Goal: Information Seeking & Learning: Check status

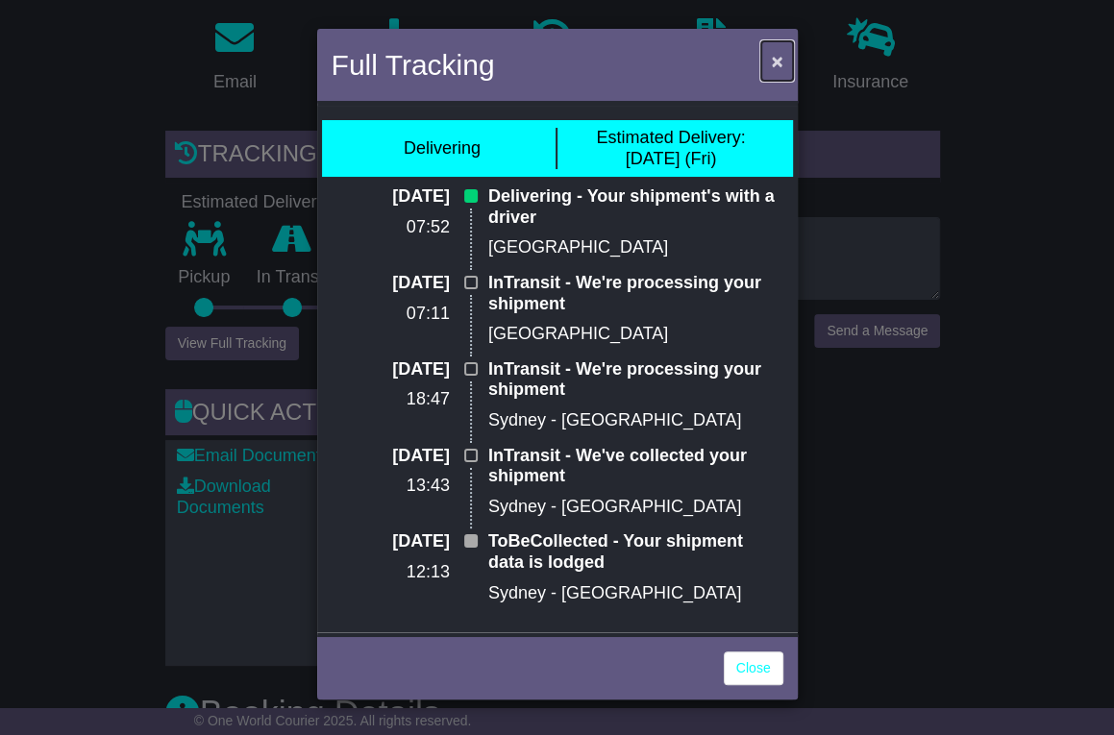
click at [780, 62] on span "×" at bounding box center [777, 61] width 12 height 22
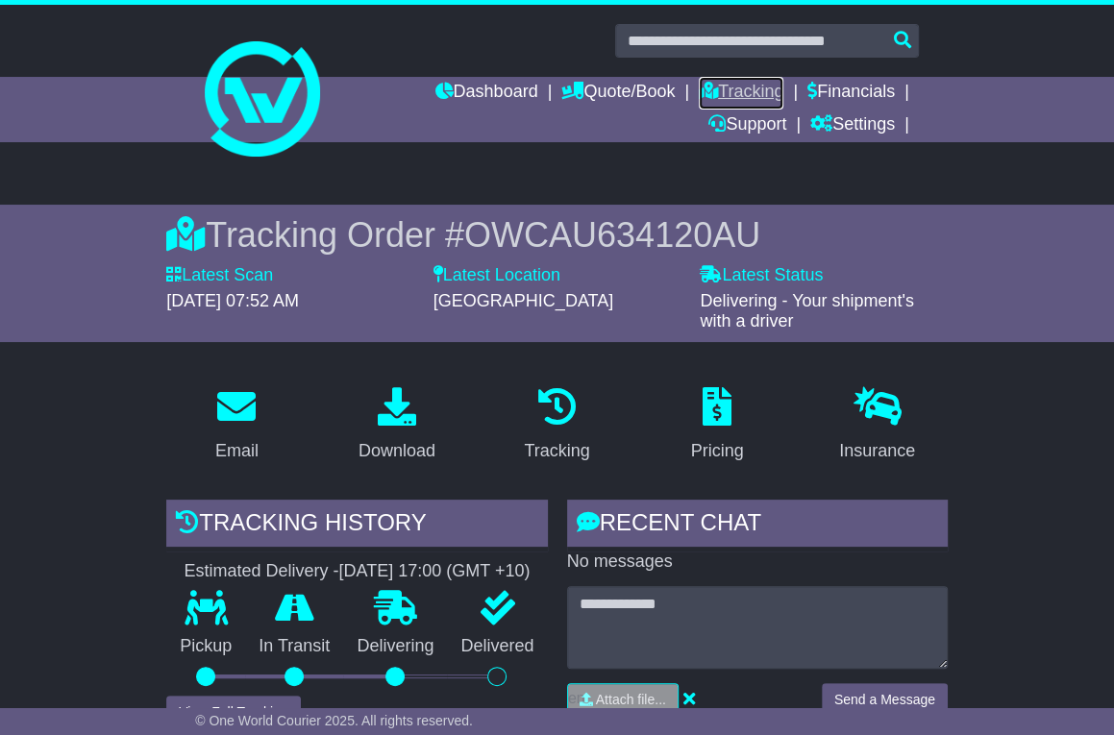
click at [731, 94] on link "Tracking" at bounding box center [741, 93] width 85 height 33
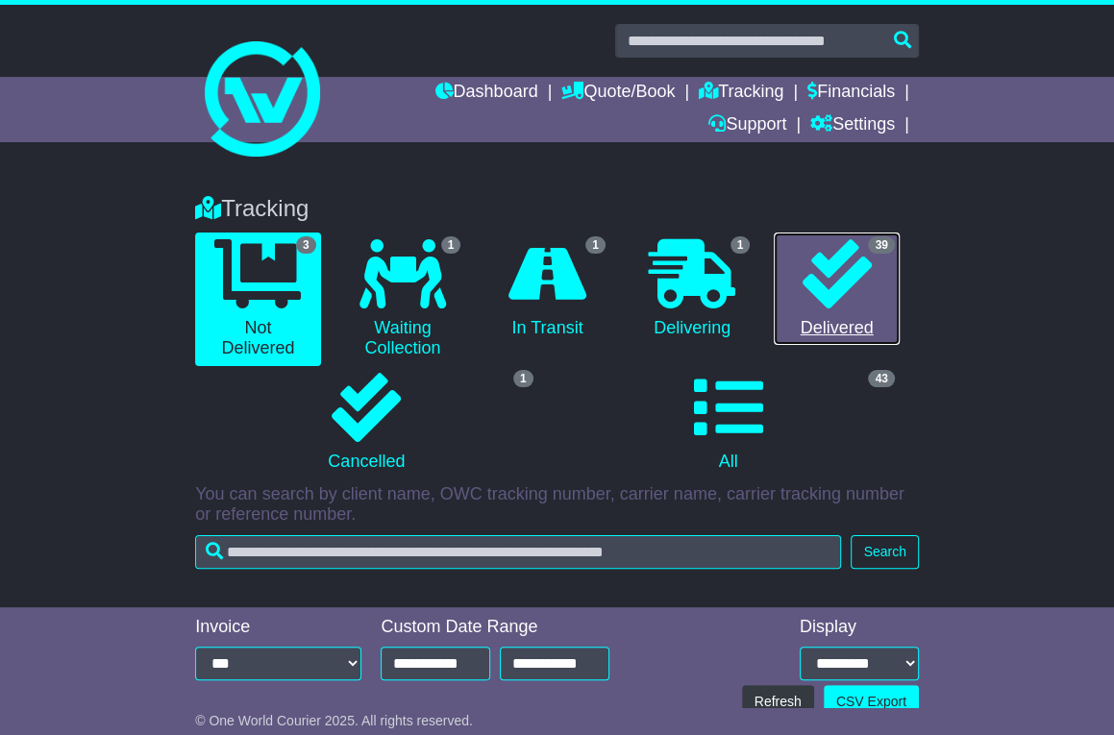
click at [835, 271] on icon at bounding box center [837, 273] width 69 height 69
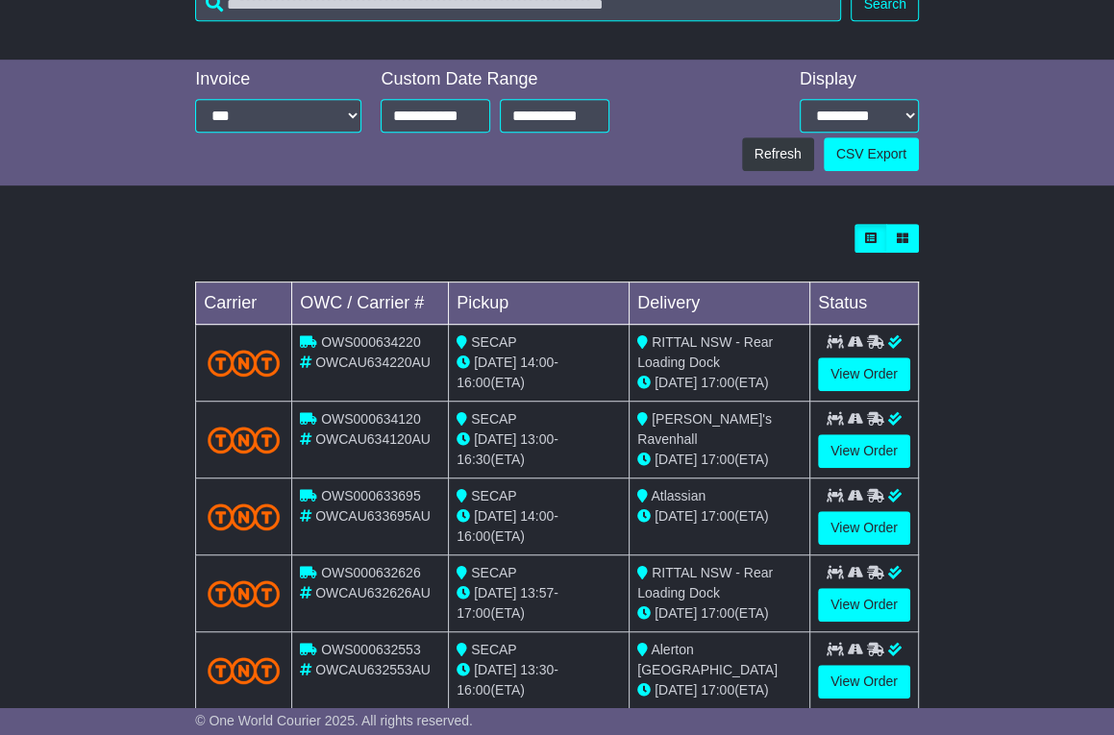
scroll to position [555, 0]
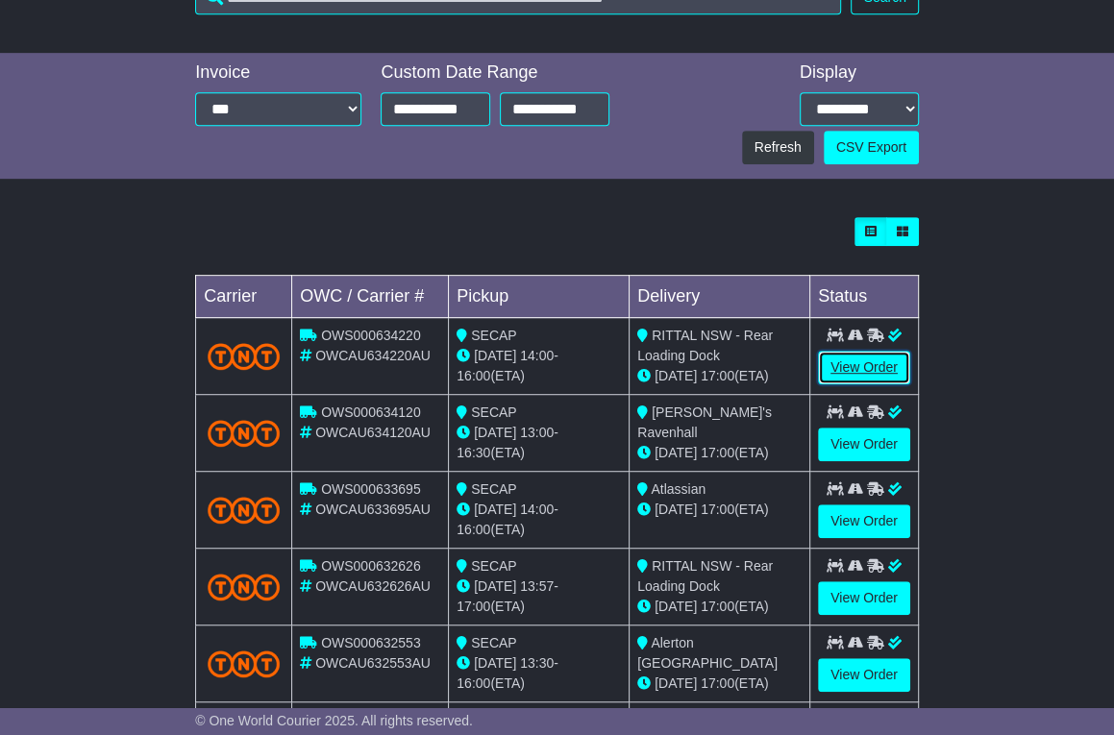
click at [861, 366] on link "View Order" at bounding box center [864, 368] width 92 height 34
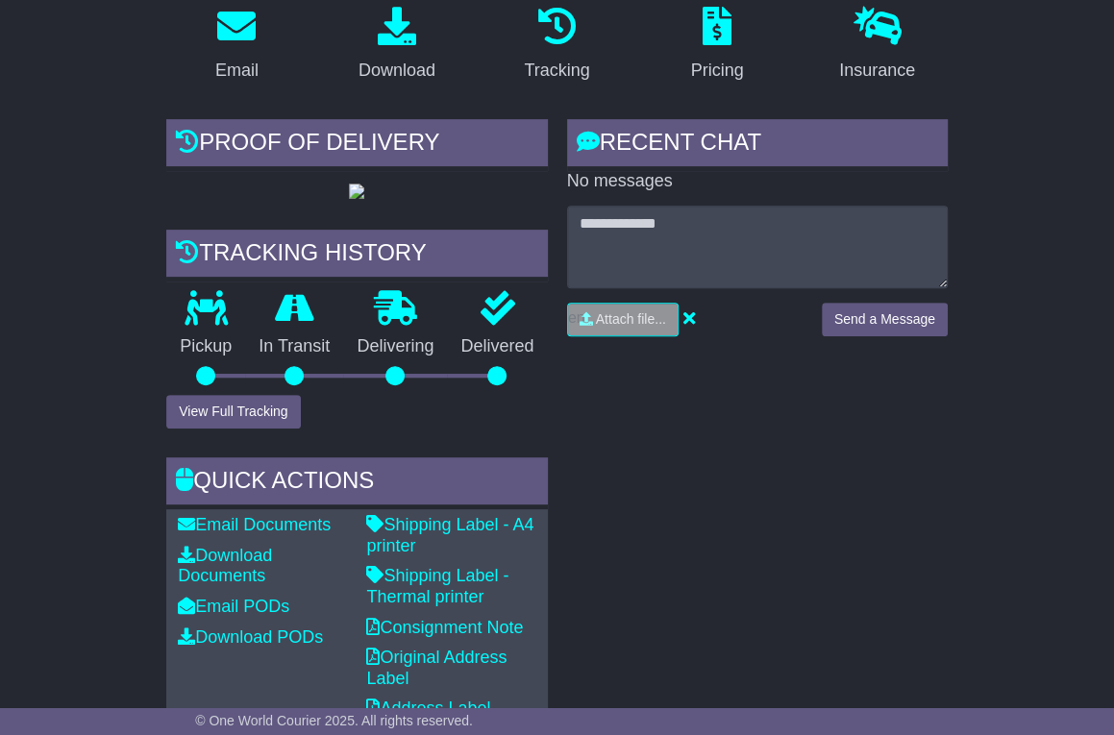
scroll to position [400, 0]
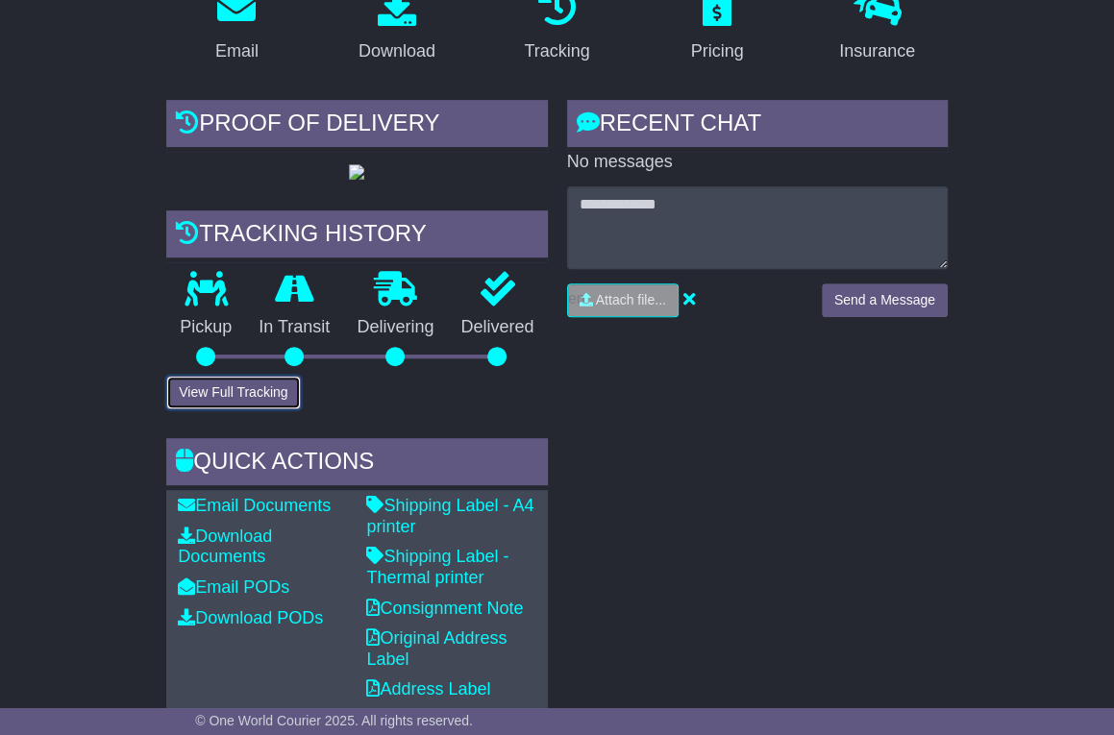
click at [192, 410] on button "View Full Tracking" at bounding box center [233, 393] width 134 height 34
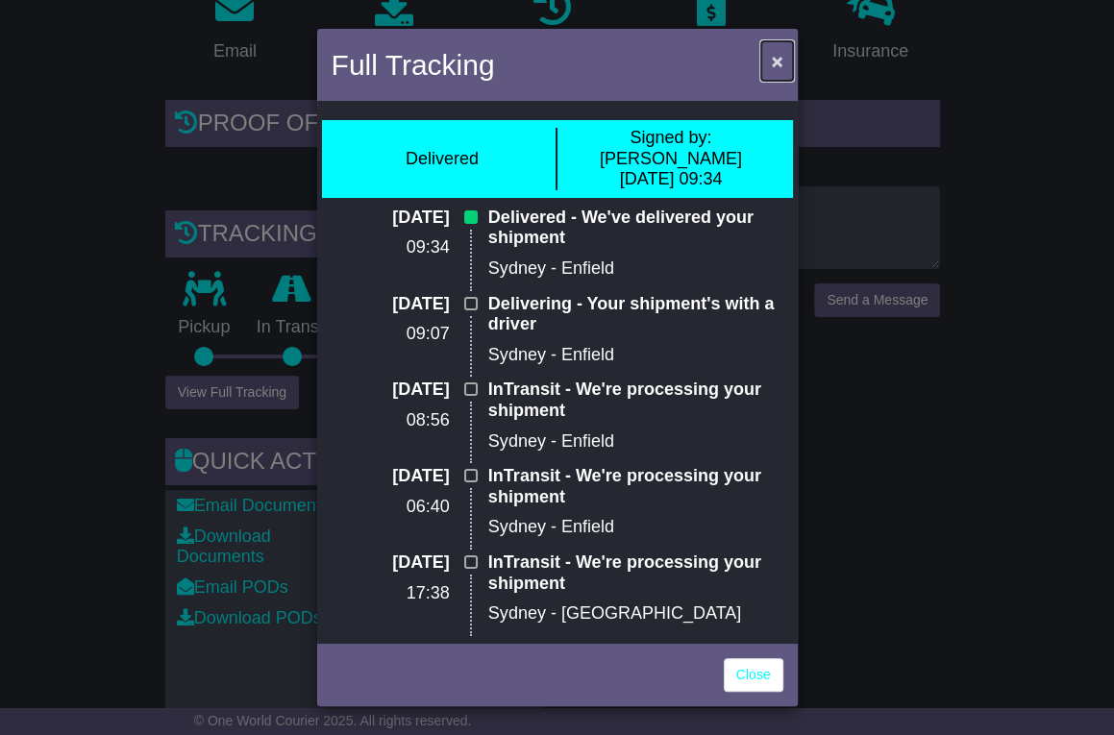
click at [781, 64] on span "×" at bounding box center [777, 61] width 12 height 22
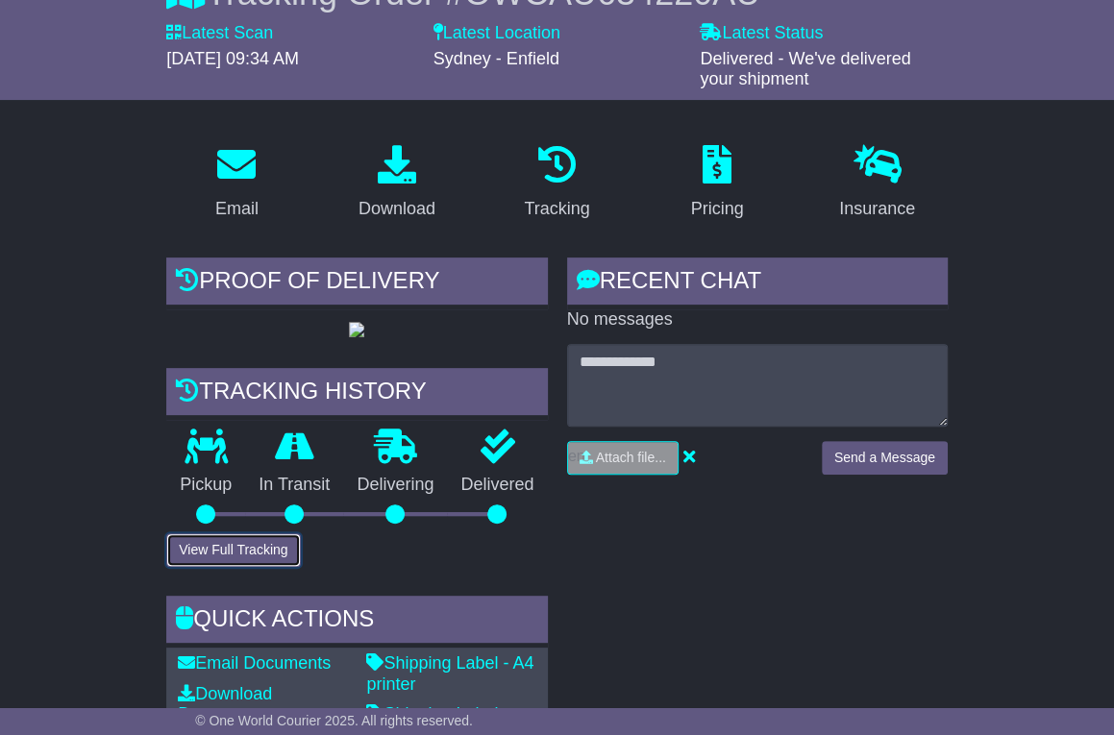
scroll to position [0, 0]
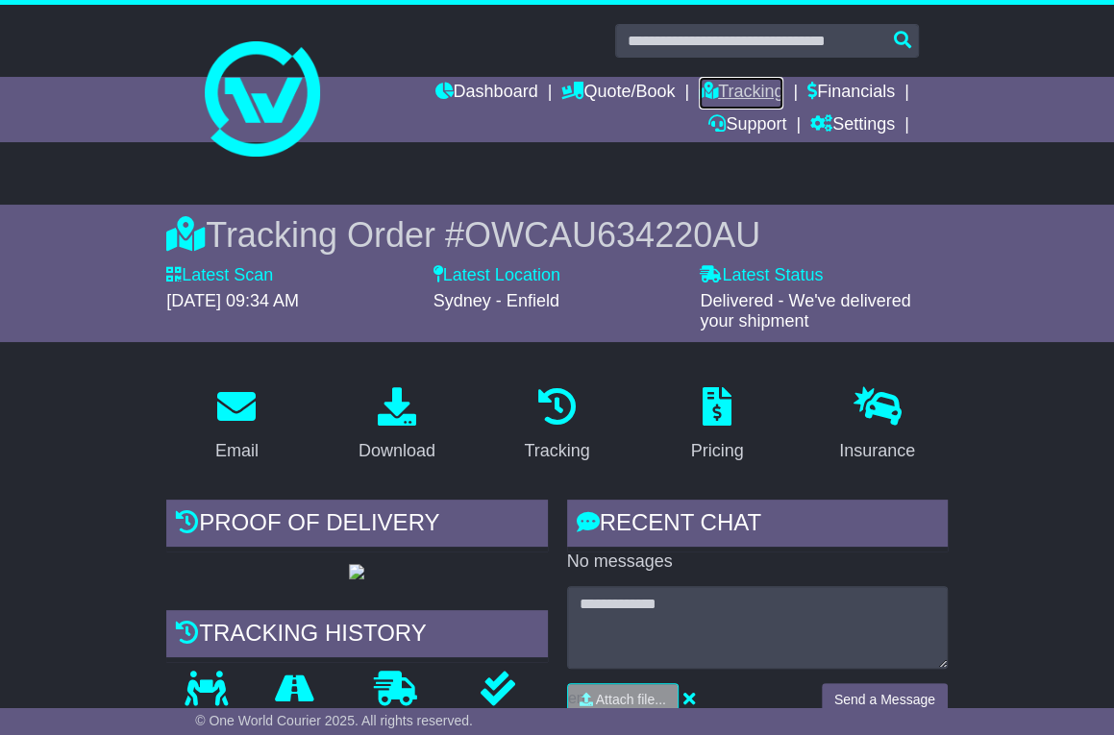
click at [731, 89] on link "Tracking" at bounding box center [741, 93] width 85 height 33
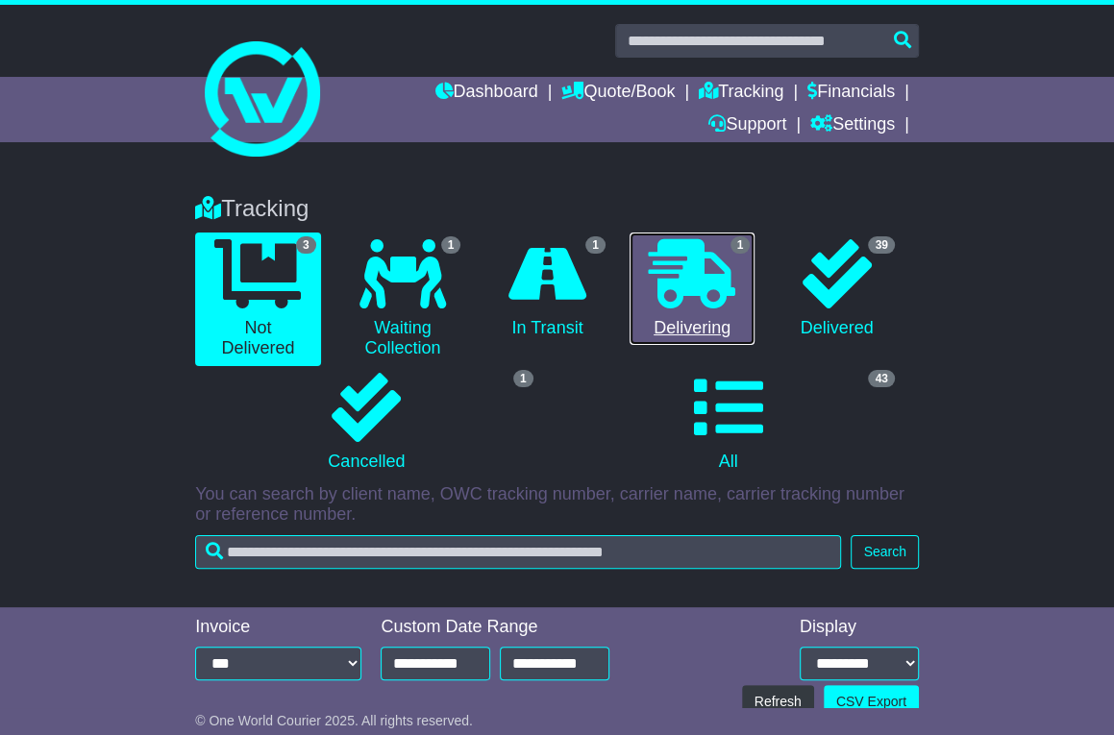
click at [691, 265] on icon at bounding box center [692, 273] width 87 height 69
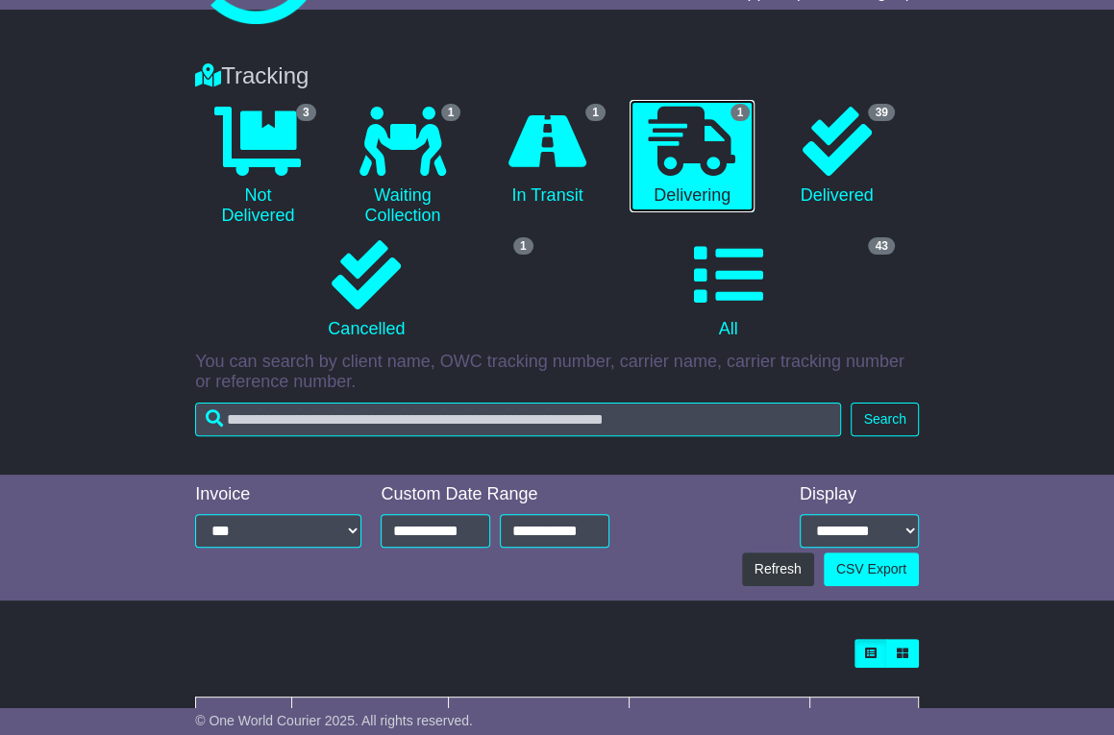
scroll to position [115, 0]
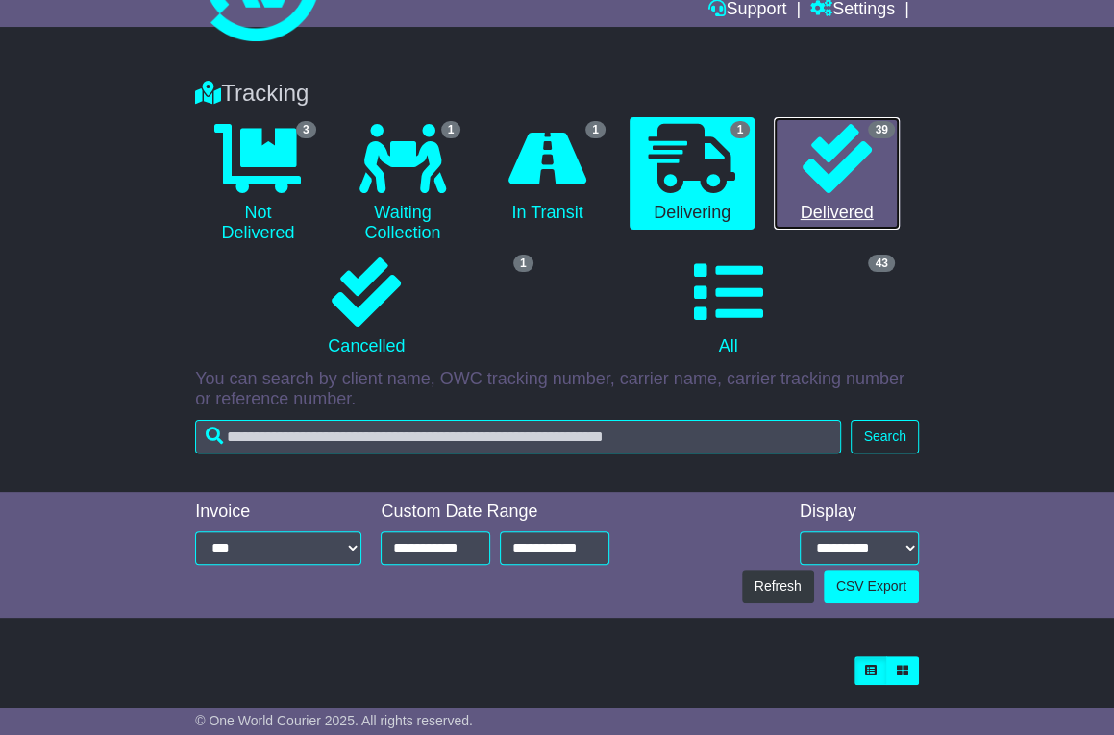
click at [832, 144] on icon at bounding box center [837, 158] width 69 height 69
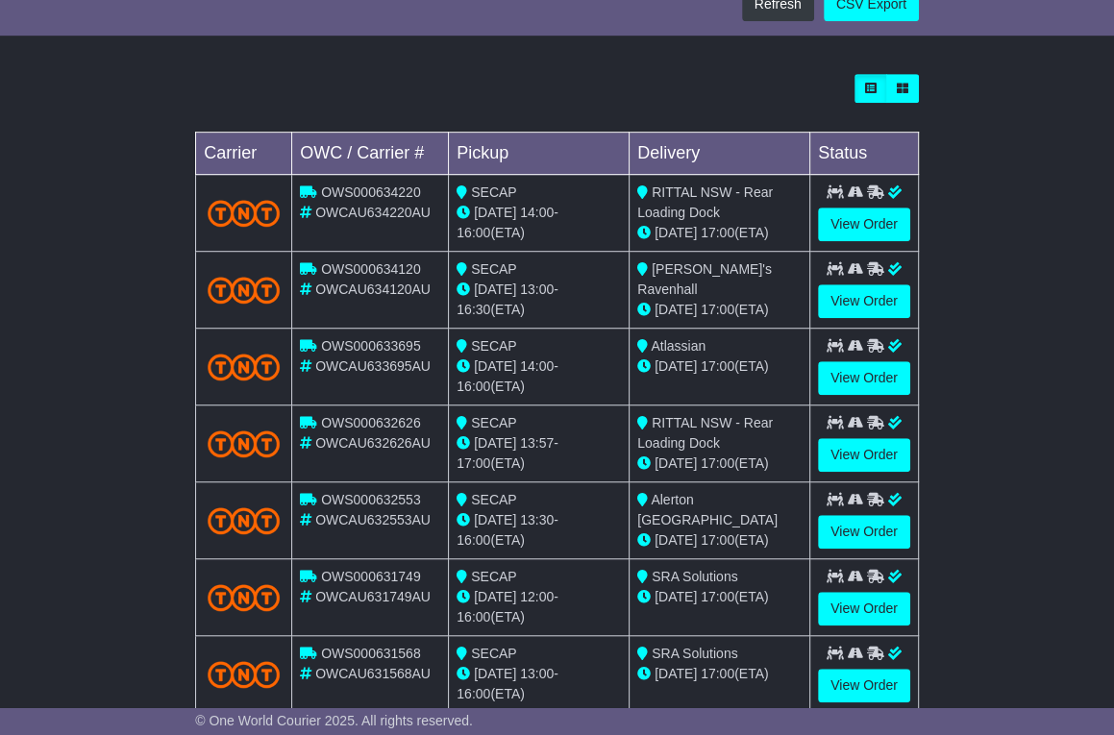
scroll to position [705, 0]
